Goal: Navigation & Orientation: Find specific page/section

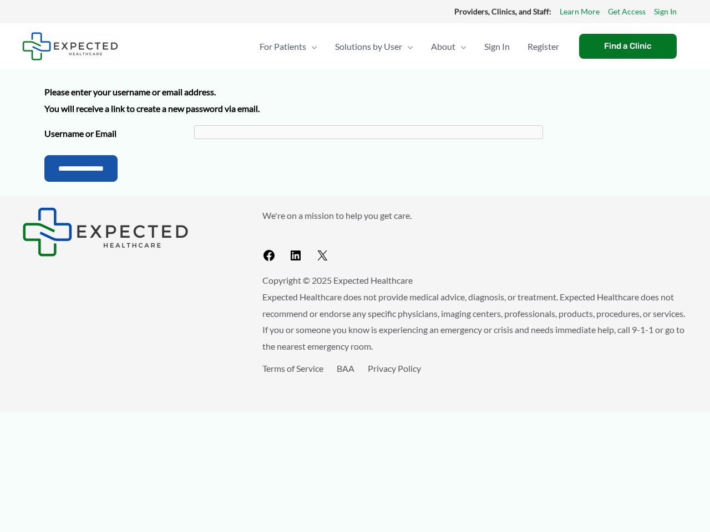
click at [355, 206] on div "We're on a mission to help you get care. Facebook LinkedIn X Copyright © 2025 E…" at bounding box center [355, 304] width 710 height 216
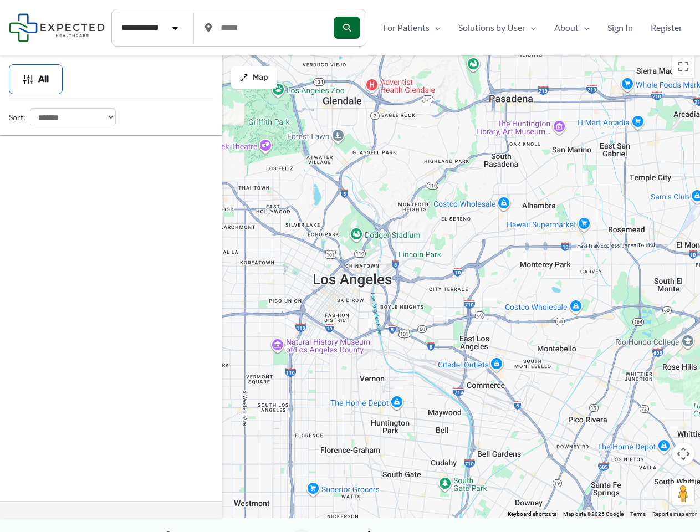
click at [350, 291] on div at bounding box center [350, 284] width 700 height 469
click at [350, 284] on div at bounding box center [350, 284] width 700 height 469
click at [684, 67] on button "Toggle fullscreen view" at bounding box center [684, 66] width 22 height 22
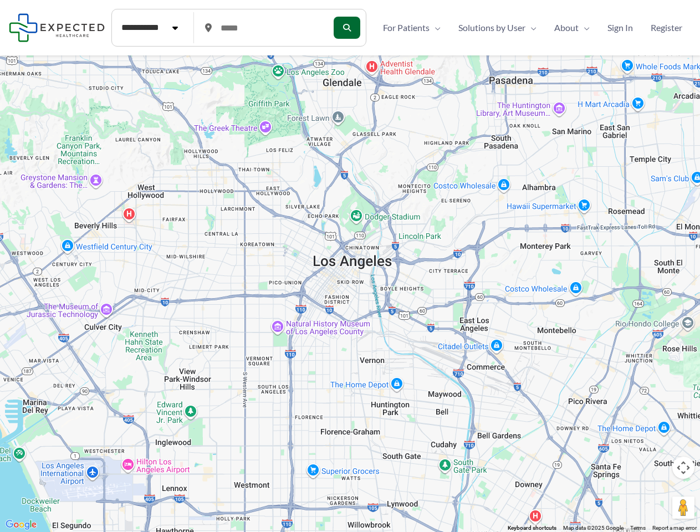
click at [684, 454] on div at bounding box center [350, 266] width 700 height 532
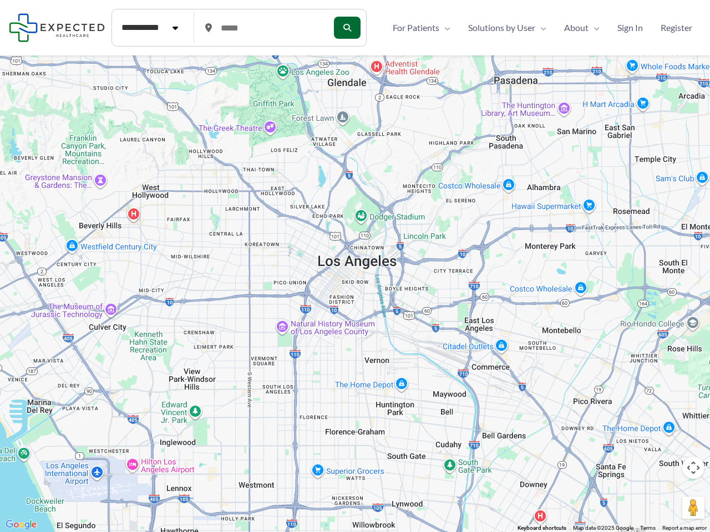
click at [532, 515] on div at bounding box center [355, 266] width 710 height 532
click at [36, 79] on div at bounding box center [355, 266] width 710 height 532
click at [254, 78] on div at bounding box center [355, 266] width 710 height 532
